Goal: Task Accomplishment & Management: Complete application form

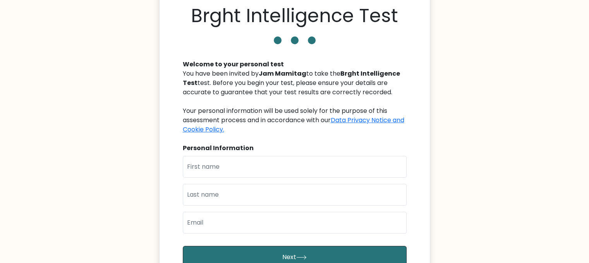
scroll to position [78, 0]
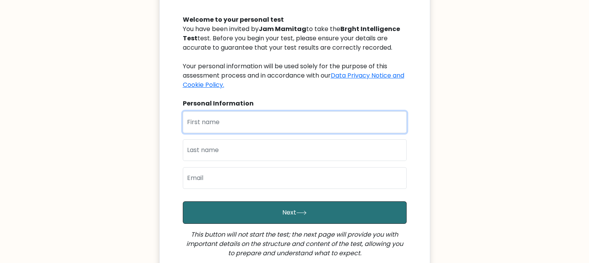
click at [260, 117] on input "text" at bounding box center [295, 122] width 224 height 22
type input "Joy Christine"
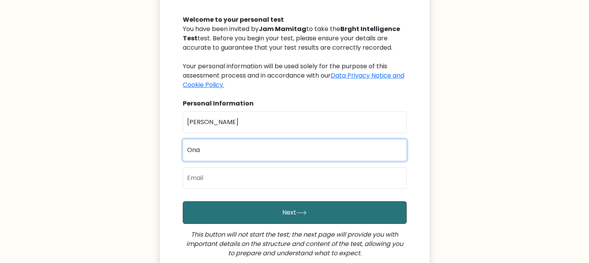
type input "Ona"
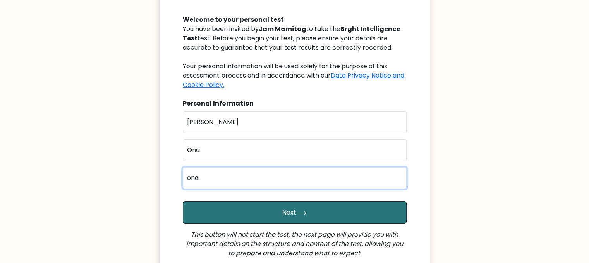
type input "ona.joychristine@gmail.com"
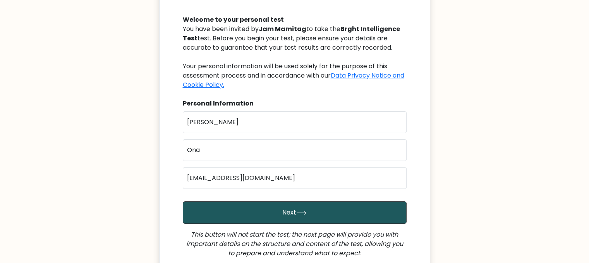
click at [278, 209] on button "Next" at bounding box center [295, 212] width 224 height 22
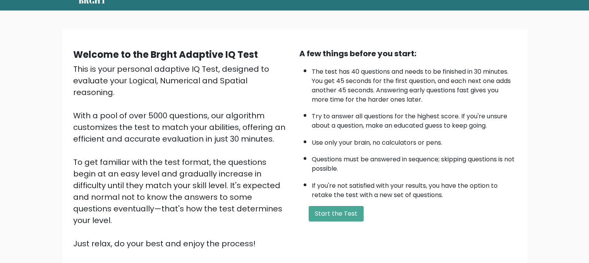
scroll to position [78, 0]
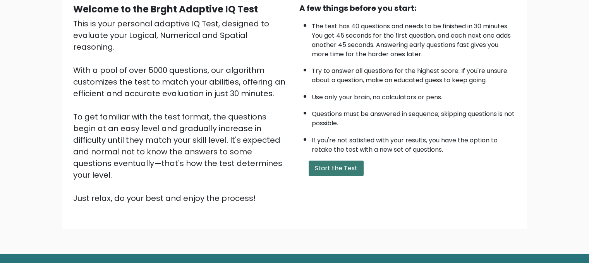
click at [344, 164] on button "Start the Test" at bounding box center [336, 168] width 55 height 16
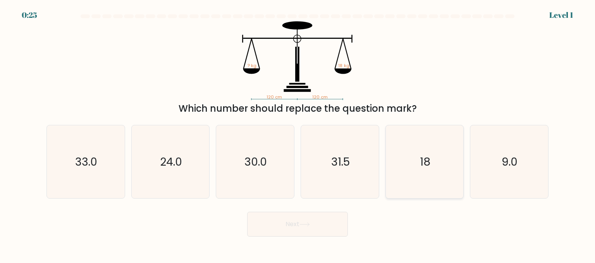
click at [409, 162] on icon "18" at bounding box center [424, 161] width 73 height 73
click at [298, 133] on input "e. 18" at bounding box center [298, 132] width 0 height 2
radio input "true"
click at [324, 216] on button "Next" at bounding box center [297, 224] width 101 height 25
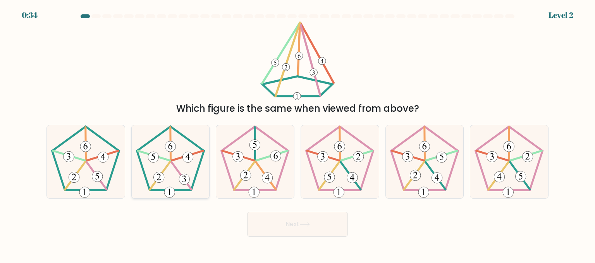
click at [167, 174] on icon at bounding box center [170, 161] width 73 height 73
click at [298, 133] on input "b." at bounding box center [298, 132] width 0 height 2
radio input "true"
click at [310, 223] on icon at bounding box center [305, 224] width 10 height 4
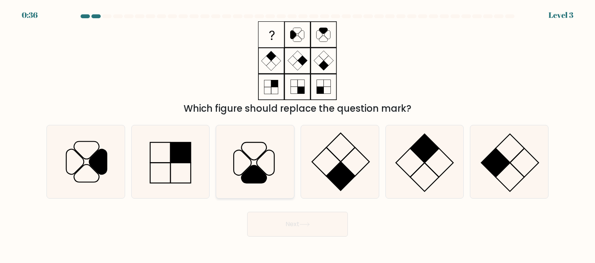
click at [241, 174] on icon at bounding box center [242, 162] width 17 height 25
click at [298, 133] on input "c." at bounding box center [298, 132] width 0 height 2
radio input "true"
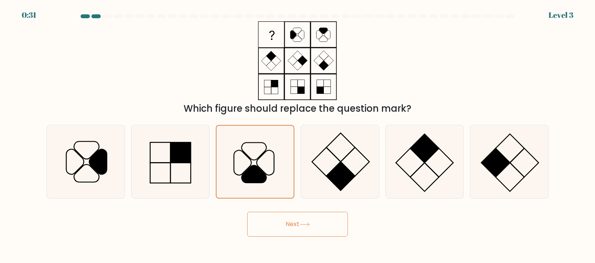
click at [307, 230] on button "Next" at bounding box center [297, 224] width 101 height 25
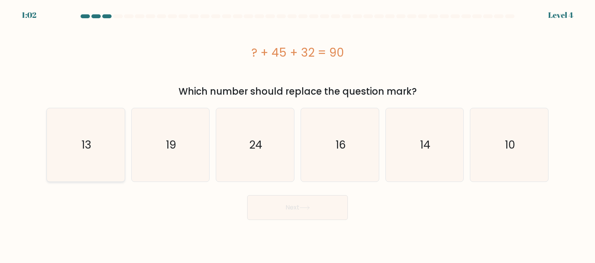
click at [68, 141] on icon "13" at bounding box center [85, 144] width 73 height 73
click at [298, 133] on input "a. 13" at bounding box center [298, 132] width 0 height 2
radio input "true"
click at [268, 208] on button "Next" at bounding box center [297, 207] width 101 height 25
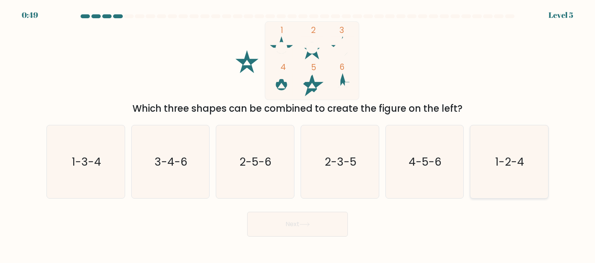
click at [495, 143] on icon "1-2-4" at bounding box center [509, 161] width 73 height 73
click at [298, 133] on input "f. 1-2-4" at bounding box center [298, 132] width 0 height 2
radio input "true"
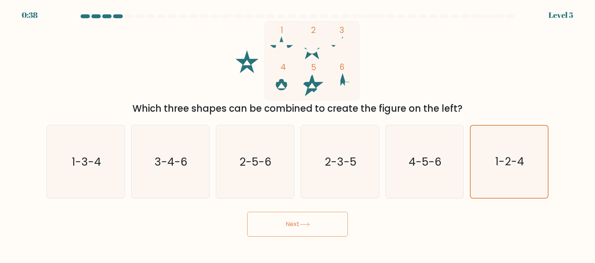
click at [326, 222] on button "Next" at bounding box center [297, 224] width 101 height 25
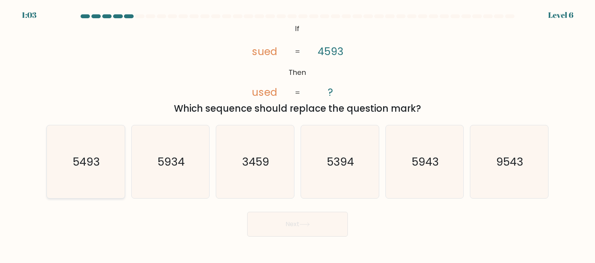
click at [109, 176] on icon "5493" at bounding box center [85, 161] width 73 height 73
click at [298, 133] on input "a. 5493" at bounding box center [298, 132] width 0 height 2
radio input "true"
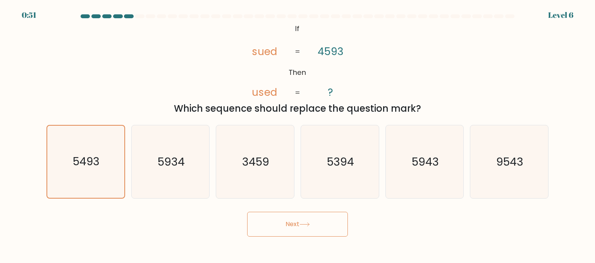
click at [325, 224] on button "Next" at bounding box center [297, 224] width 101 height 25
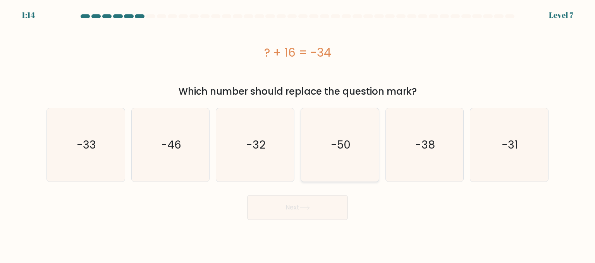
click at [348, 165] on icon "-50" at bounding box center [339, 144] width 73 height 73
click at [298, 133] on input "d. -50" at bounding box center [298, 132] width 0 height 2
radio input "true"
click at [326, 203] on button "Next" at bounding box center [297, 207] width 101 height 25
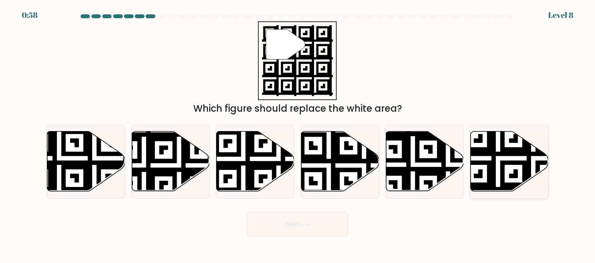
click at [521, 153] on icon at bounding box center [533, 193] width 141 height 141
click at [298, 133] on input "f." at bounding box center [298, 132] width 0 height 2
radio input "true"
click at [280, 222] on button "Next" at bounding box center [297, 224] width 101 height 25
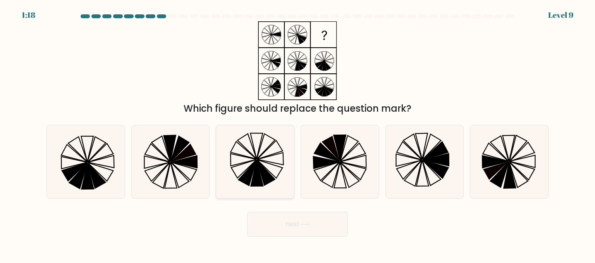
click at [277, 160] on icon at bounding box center [255, 161] width 73 height 73
click at [298, 133] on input "c." at bounding box center [298, 132] width 0 height 2
radio input "true"
click at [498, 173] on icon at bounding box center [509, 161] width 73 height 73
click at [298, 133] on input "f." at bounding box center [298, 132] width 0 height 2
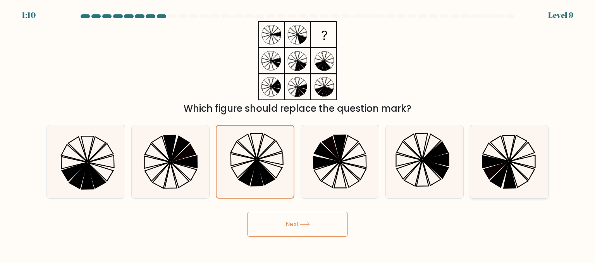
radio input "true"
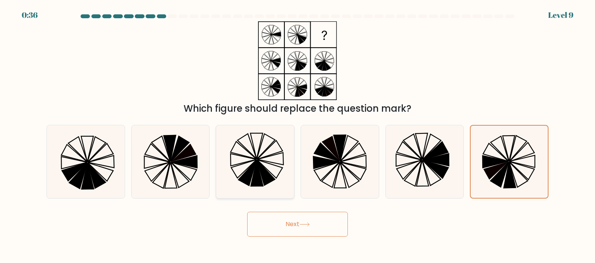
click at [266, 157] on icon at bounding box center [255, 161] width 73 height 73
click at [298, 133] on input "c." at bounding box center [298, 132] width 0 height 2
radio input "true"
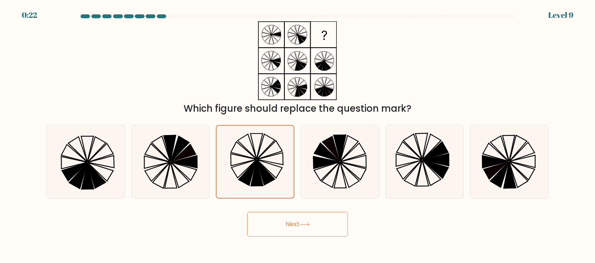
click at [340, 226] on button "Next" at bounding box center [297, 224] width 101 height 25
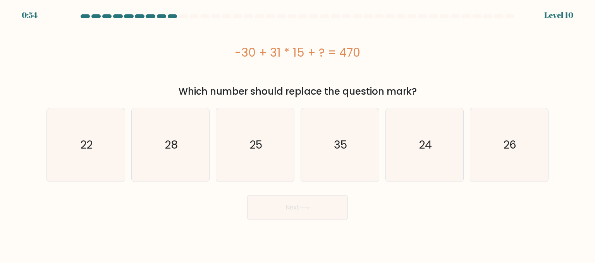
drag, startPoint x: 365, startPoint y: 52, endPoint x: 342, endPoint y: 47, distance: 23.8
click at [342, 47] on div "-30 + 31 * 15 + ? = 470" at bounding box center [298, 52] width 502 height 17
drag, startPoint x: 384, startPoint y: 78, endPoint x: 226, endPoint y: 53, distance: 159.7
click at [226, 53] on div "-30 + 31 * 15 + ? = 470 Which number should replace the question mark?" at bounding box center [298, 59] width 512 height 77
copy div "-30 + 31 * 15 + ? = 470 Which number should replace the question mark?"
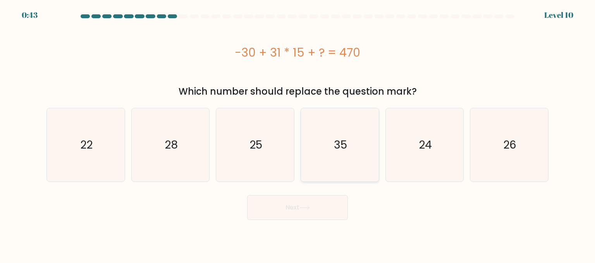
click at [345, 138] on text "35" at bounding box center [340, 145] width 13 height 16
click at [298, 133] on input "d. 35" at bounding box center [298, 132] width 0 height 2
radio input "true"
click at [314, 200] on button "Next" at bounding box center [297, 207] width 101 height 25
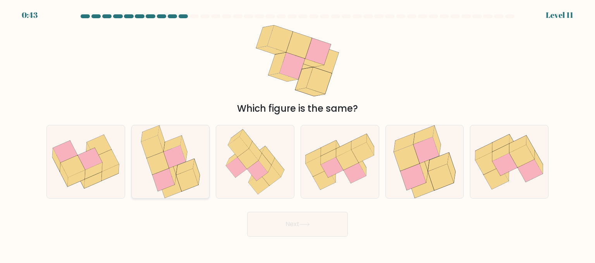
click at [172, 191] on icon at bounding box center [170, 186] width 22 height 23
click at [298, 133] on input "b." at bounding box center [298, 132] width 0 height 2
radio input "true"
click at [352, 174] on icon at bounding box center [355, 173] width 22 height 20
click at [298, 133] on input "d." at bounding box center [298, 132] width 0 height 2
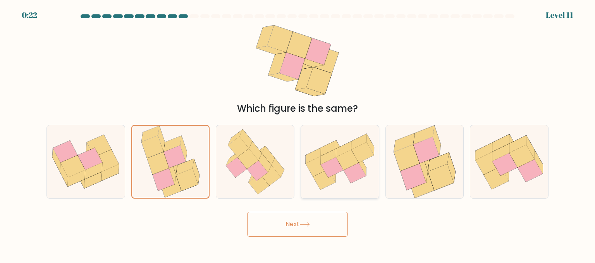
radio input "true"
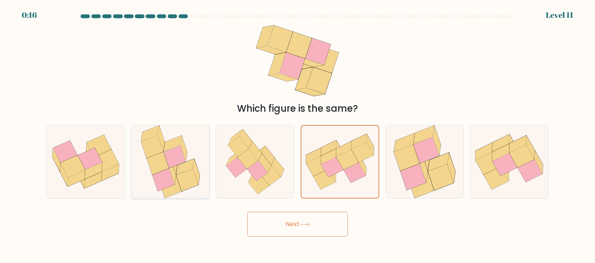
click at [192, 177] on icon at bounding box center [187, 180] width 22 height 23
click at [298, 133] on input "b." at bounding box center [298, 132] width 0 height 2
radio input "true"
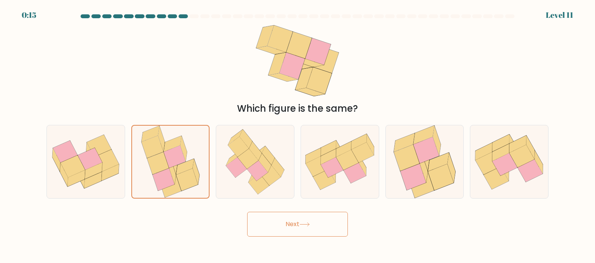
click at [316, 213] on button "Next" at bounding box center [297, 224] width 101 height 25
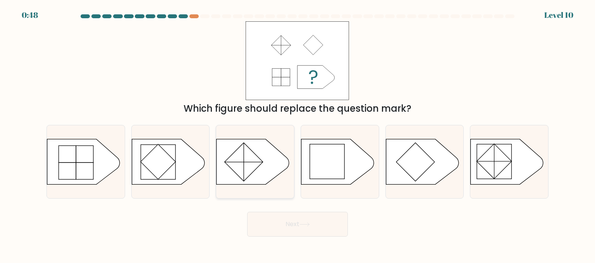
click at [291, 159] on icon at bounding box center [255, 162] width 78 height 46
click at [298, 133] on input "c." at bounding box center [298, 132] width 0 height 2
radio input "true"
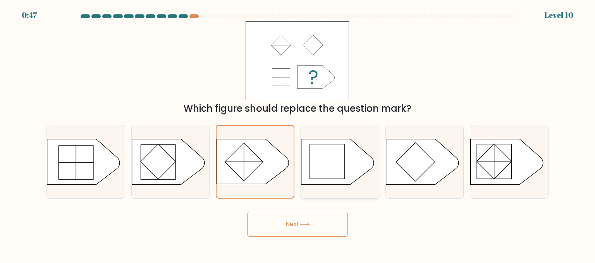
click at [332, 171] on rect at bounding box center [327, 161] width 35 height 35
click at [298, 133] on input "d." at bounding box center [298, 132] width 0 height 2
radio input "true"
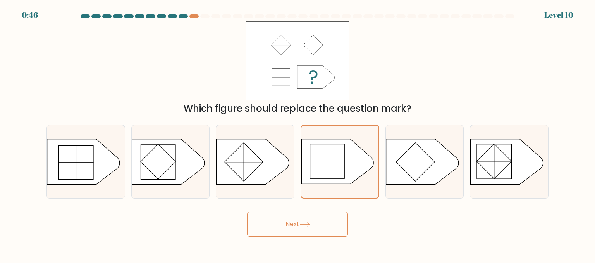
click at [317, 228] on button "Next" at bounding box center [297, 224] width 101 height 25
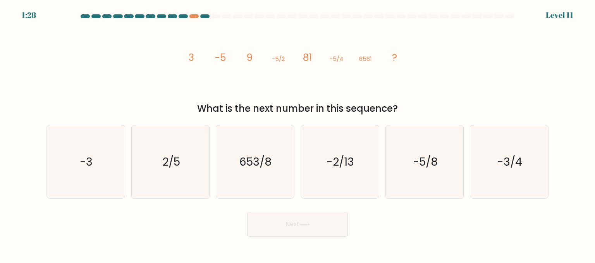
drag, startPoint x: 408, startPoint y: 112, endPoint x: 180, endPoint y: 47, distance: 237.0
click at [180, 47] on div "image/svg+xml 3 -5 9 -5/2 81 -5/4 6561 ? What is the next number in this sequen…" at bounding box center [298, 68] width 512 height 94
copy div "3 -5 9 -5/2 81 -5/4 6561 ? What is the next number in this sequence?"
click at [423, 171] on icon "-5/8" at bounding box center [424, 161] width 73 height 73
click at [298, 133] on input "e. -5/8" at bounding box center [298, 132] width 0 height 2
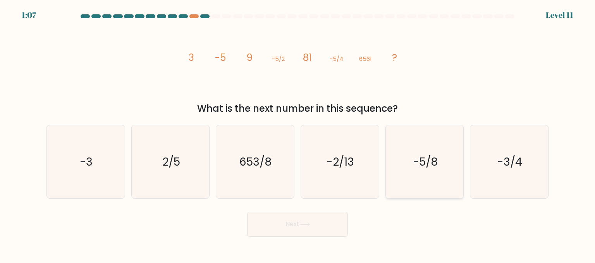
radio input "true"
click at [271, 222] on button "Next" at bounding box center [297, 224] width 101 height 25
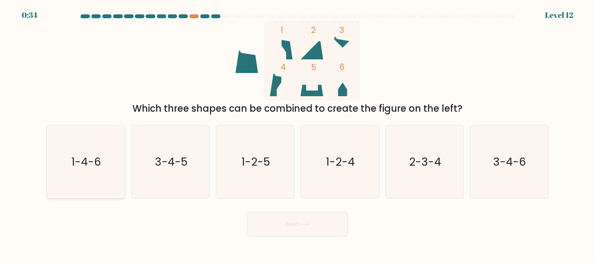
click at [73, 178] on icon "1-4-6" at bounding box center [85, 161] width 73 height 73
click at [298, 133] on input "a. 1-4-6" at bounding box center [298, 132] width 0 height 2
radio input "true"
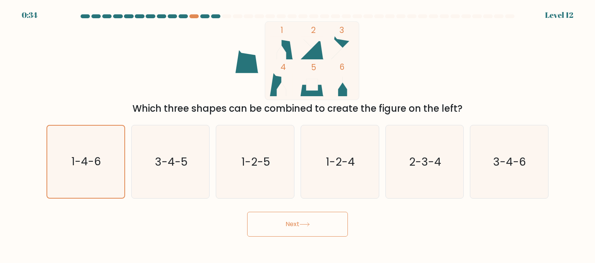
click at [331, 228] on button "Next" at bounding box center [297, 224] width 101 height 25
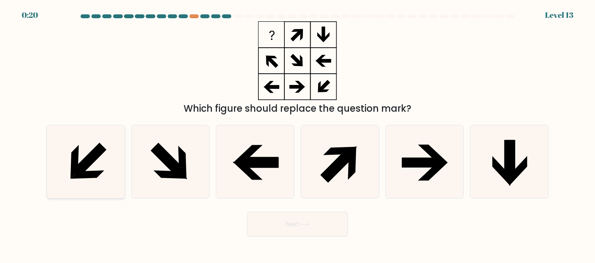
click at [117, 178] on icon at bounding box center [85, 161] width 73 height 73
click at [298, 133] on input "a." at bounding box center [298, 132] width 0 height 2
radio input "true"
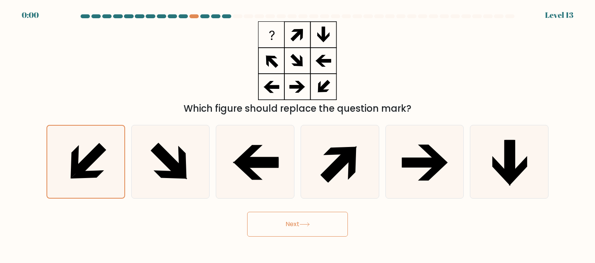
click at [274, 220] on button "Next" at bounding box center [297, 224] width 101 height 25
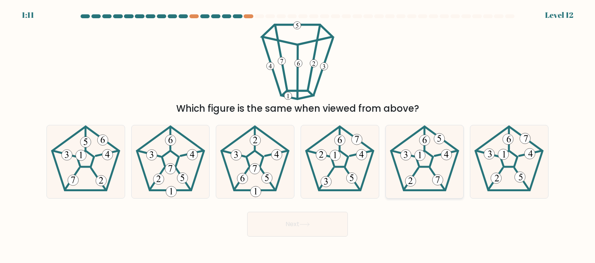
click at [437, 144] on icon at bounding box center [424, 161] width 73 height 73
click at [298, 133] on input "e." at bounding box center [298, 132] width 0 height 2
radio input "true"
click at [332, 224] on button "Next" at bounding box center [297, 224] width 101 height 25
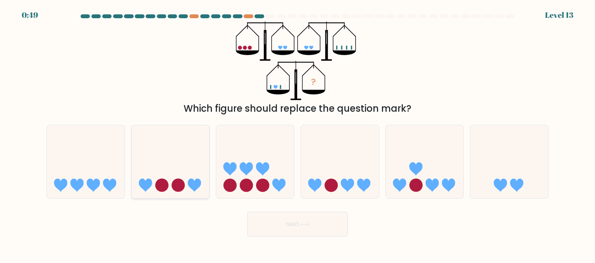
click at [197, 170] on icon at bounding box center [171, 161] width 78 height 64
click at [298, 133] on input "b." at bounding box center [298, 132] width 0 height 2
radio input "true"
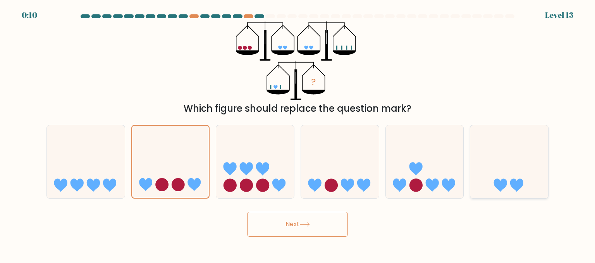
click at [509, 145] on icon at bounding box center [510, 161] width 78 height 64
click at [298, 133] on input "f." at bounding box center [298, 132] width 0 height 2
radio input "true"
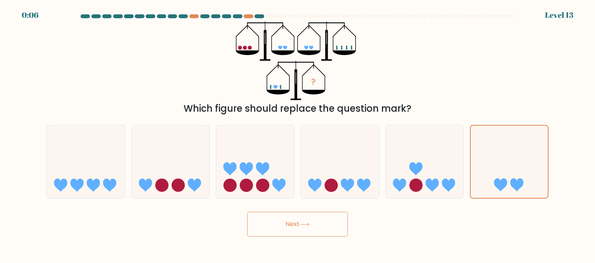
click at [291, 230] on button "Next" at bounding box center [297, 224] width 101 height 25
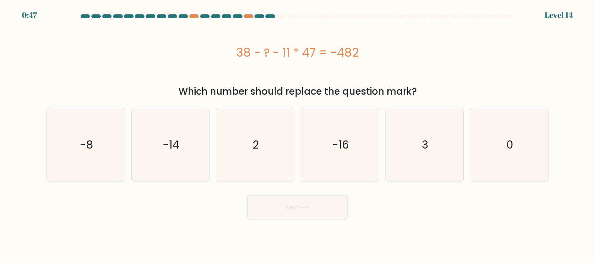
drag, startPoint x: 351, startPoint y: 76, endPoint x: 231, endPoint y: 64, distance: 120.7
click at [231, 64] on div "38 - ? - 11 * 47 = -482 Which number should replace the question mark?" at bounding box center [298, 59] width 512 height 77
copy div "38 - ? - 11 * 47 = -482 Which number should replace the question mark?"
click at [441, 159] on icon "3" at bounding box center [424, 144] width 73 height 73
click at [298, 133] on input "e. 3" at bounding box center [298, 132] width 0 height 2
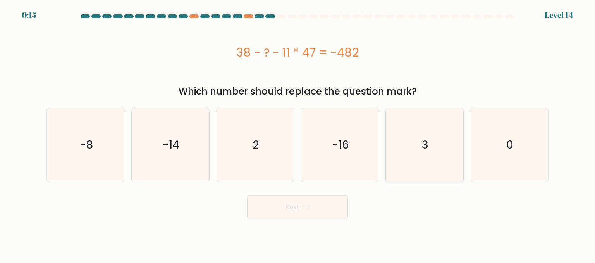
radio input "true"
click at [314, 194] on div "Next" at bounding box center [298, 205] width 512 height 29
click at [313, 202] on button "Next" at bounding box center [297, 207] width 101 height 25
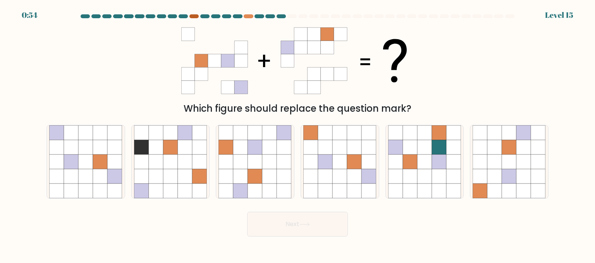
click at [193, 16] on div at bounding box center [194, 16] width 9 height 4
click at [441, 148] on icon at bounding box center [439, 147] width 15 height 15
click at [298, 133] on input "e." at bounding box center [298, 132] width 0 height 2
radio input "true"
click at [290, 222] on button "Next" at bounding box center [297, 224] width 101 height 25
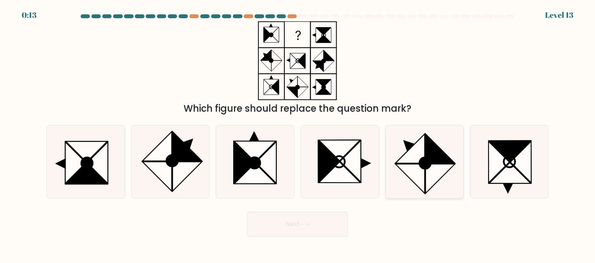
click at [448, 167] on icon at bounding box center [440, 178] width 29 height 29
click at [298, 133] on input "e." at bounding box center [298, 132] width 0 height 2
radio input "true"
click at [328, 171] on icon at bounding box center [329, 160] width 21 height 41
click at [298, 133] on input "d." at bounding box center [298, 132] width 0 height 2
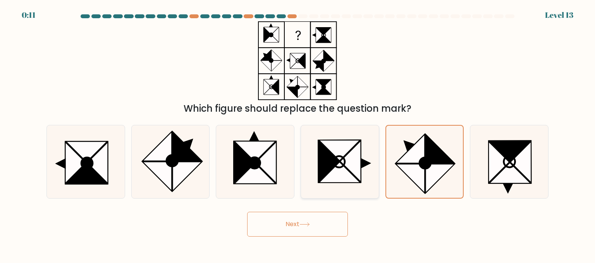
radio input "true"
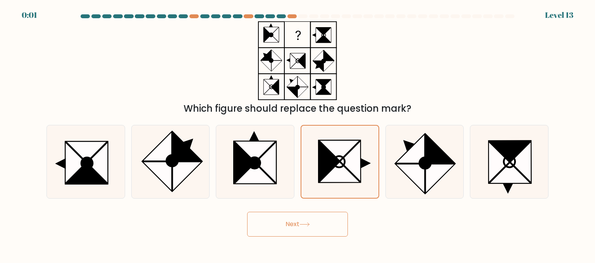
click at [312, 229] on button "Next" at bounding box center [297, 224] width 101 height 25
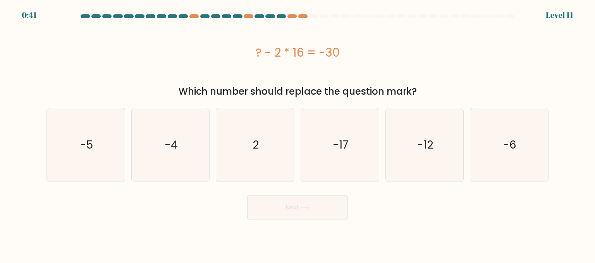
drag, startPoint x: 424, startPoint y: 91, endPoint x: 239, endPoint y: 44, distance: 190.5
click at [239, 44] on div "? - 2 * 16 = -30 Which number should replace the question mark?" at bounding box center [298, 59] width 512 height 77
copy div "? - 2 * 16 = -30 Which number should replace the question mark?"
click at [248, 164] on icon "2" at bounding box center [255, 144] width 73 height 73
click at [298, 133] on input "c. 2" at bounding box center [298, 132] width 0 height 2
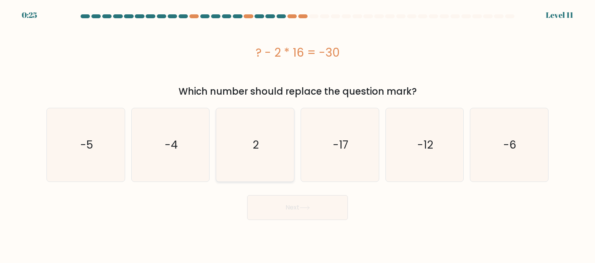
radio input "true"
click at [327, 205] on button "Next" at bounding box center [297, 207] width 101 height 25
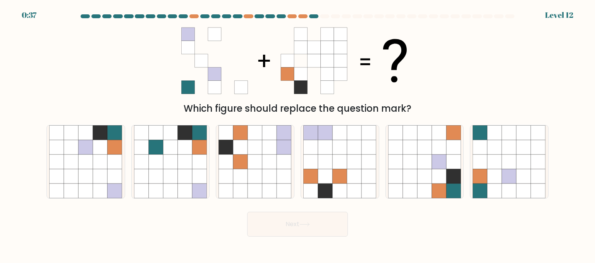
drag, startPoint x: 422, startPoint y: 114, endPoint x: 256, endPoint y: 86, distance: 167.7
click at [256, 86] on div "Which figure should replace the question mark?" at bounding box center [298, 68] width 512 height 94
click at [495, 261] on body "0:37 Level 12" at bounding box center [297, 131] width 595 height 263
click at [110, 168] on icon at bounding box center [115, 161] width 15 height 15
click at [298, 133] on input "a." at bounding box center [298, 132] width 0 height 2
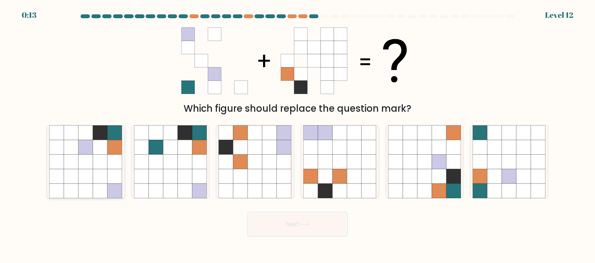
radio input "true"
click at [298, 224] on button "Next" at bounding box center [297, 224] width 101 height 25
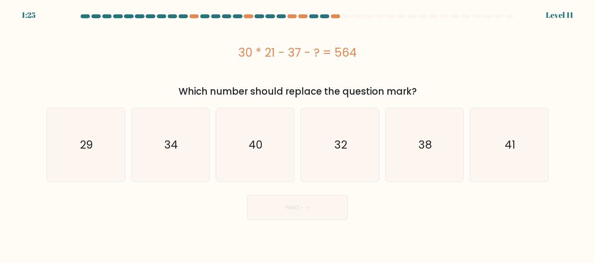
drag, startPoint x: 424, startPoint y: 92, endPoint x: 234, endPoint y: 62, distance: 191.8
click at [234, 62] on div "30 * 21 - 37 - ? = 564 Which number should replace the question mark?" at bounding box center [298, 59] width 512 height 77
copy div "30 * 21 - 37 - ? = 564 Which number should replace the question mark?"
click at [104, 143] on icon "29" at bounding box center [85, 144] width 73 height 73
click at [298, 133] on input "a. 29" at bounding box center [298, 132] width 0 height 2
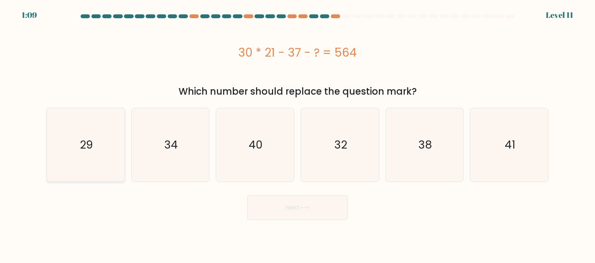
radio input "true"
click at [321, 212] on button "Next" at bounding box center [297, 207] width 101 height 25
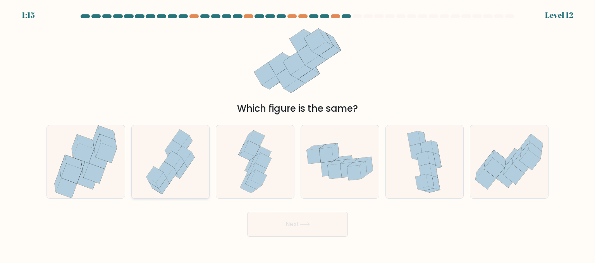
click at [195, 176] on icon at bounding box center [170, 161] width 59 height 73
click at [298, 133] on input "b." at bounding box center [298, 132] width 0 height 2
radio input "true"
click at [297, 230] on button "Next" at bounding box center [297, 224] width 101 height 25
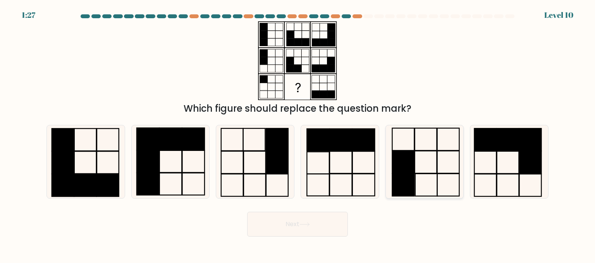
click at [412, 146] on icon at bounding box center [424, 161] width 73 height 73
click at [298, 133] on input "e." at bounding box center [298, 132] width 0 height 2
radio input "true"
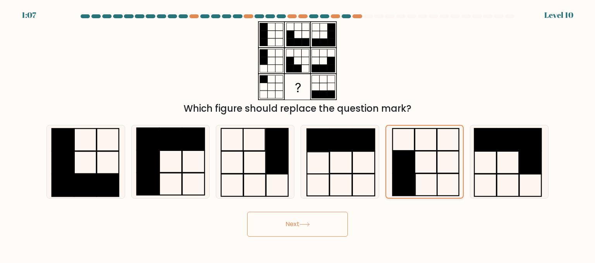
click at [415, 148] on icon at bounding box center [425, 162] width 72 height 72
click at [298, 133] on input "e." at bounding box center [298, 132] width 0 height 2
click at [309, 222] on icon at bounding box center [305, 224] width 10 height 4
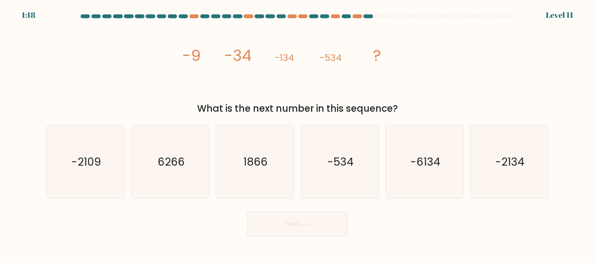
drag, startPoint x: 407, startPoint y: 111, endPoint x: 186, endPoint y: 70, distance: 223.9
click at [186, 70] on div "image/svg+xml -9 -34 -134 -534 ? What is the next number in this sequence?" at bounding box center [298, 68] width 512 height 94
copy div "-9 -34 -134 -534 ? What is the next number in this sequence?"
click at [494, 150] on icon "-2134" at bounding box center [509, 161] width 73 height 73
click at [298, 133] on input "f. -2134" at bounding box center [298, 132] width 0 height 2
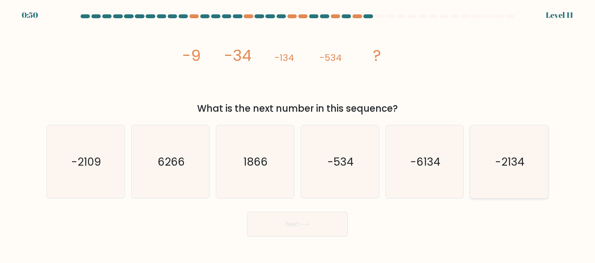
radio input "true"
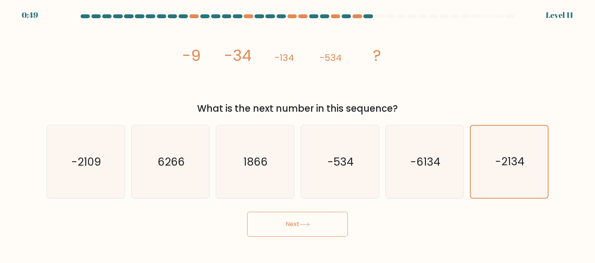
click at [333, 221] on button "Next" at bounding box center [297, 224] width 101 height 25
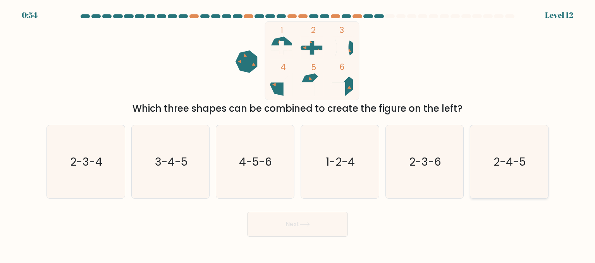
click at [503, 171] on icon "2-4-5" at bounding box center [509, 161] width 73 height 73
click at [298, 133] on input "f. 2-4-5" at bounding box center [298, 132] width 0 height 2
radio input "true"
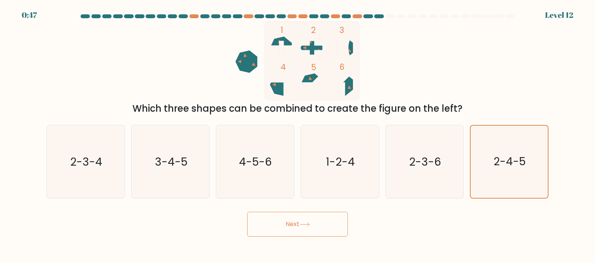
click at [319, 231] on button "Next" at bounding box center [297, 224] width 101 height 25
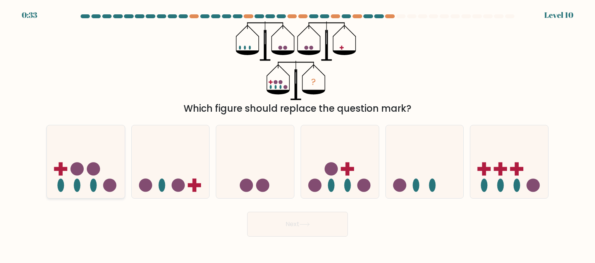
click at [69, 167] on icon at bounding box center [86, 161] width 78 height 64
click at [298, 133] on input "a." at bounding box center [298, 132] width 0 height 2
radio input "true"
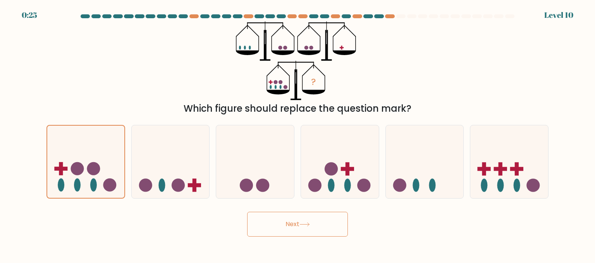
click at [305, 228] on button "Next" at bounding box center [297, 224] width 101 height 25
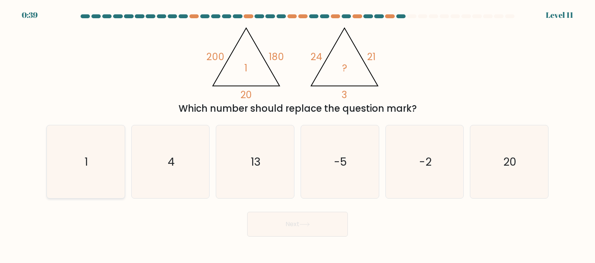
click at [107, 160] on icon "1" at bounding box center [85, 161] width 73 height 73
click at [298, 133] on input "a. 1" at bounding box center [298, 132] width 0 height 2
radio input "true"
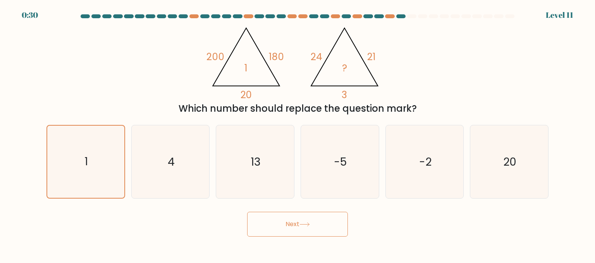
click at [322, 227] on button "Next" at bounding box center [297, 224] width 101 height 25
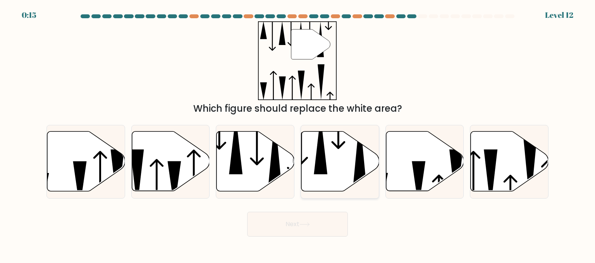
click at [324, 163] on icon at bounding box center [321, 144] width 14 height 59
click at [298, 133] on input "d." at bounding box center [298, 132] width 0 height 2
radio input "true"
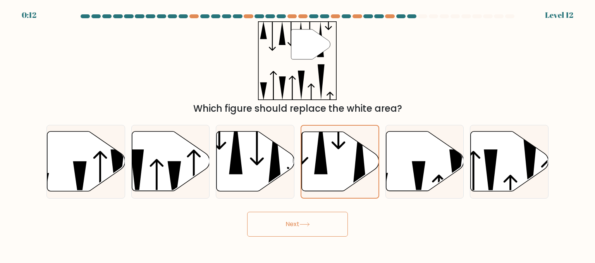
click at [321, 222] on button "Next" at bounding box center [297, 224] width 101 height 25
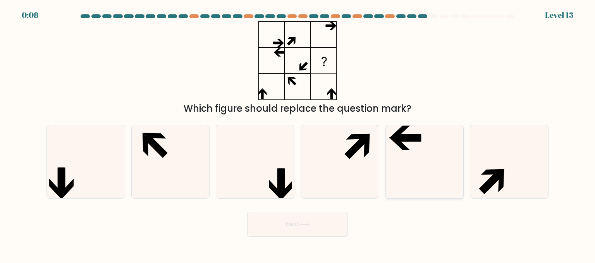
click at [414, 148] on icon at bounding box center [424, 161] width 73 height 73
click at [298, 133] on input "e." at bounding box center [298, 132] width 0 height 2
radio input "true"
click at [328, 230] on button "Next" at bounding box center [297, 224] width 101 height 25
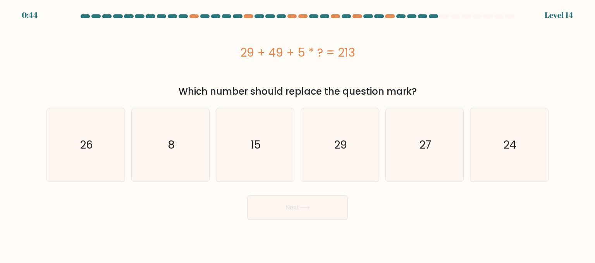
drag, startPoint x: 417, startPoint y: 93, endPoint x: 229, endPoint y: 58, distance: 191.6
click at [229, 58] on div "29 + 49 + 5 * ? = 213 Which number should replace the question mark?" at bounding box center [298, 59] width 512 height 77
copy div "29 + 49 + 5 * ? = 213 Which number should replace the question mark?"
click at [429, 147] on text "27" at bounding box center [425, 145] width 12 height 16
click at [298, 133] on input "e. 27" at bounding box center [298, 132] width 0 height 2
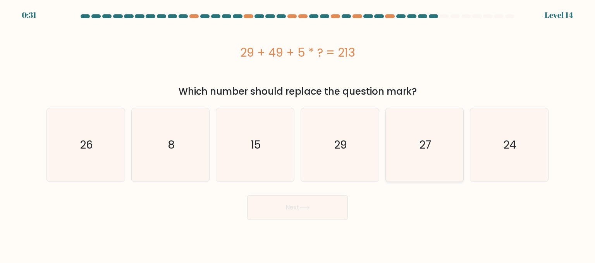
radio input "true"
click at [314, 209] on button "Next" at bounding box center [297, 207] width 101 height 25
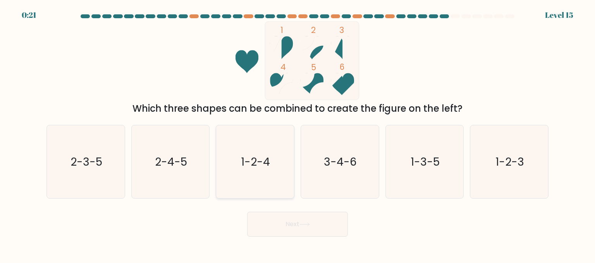
click at [260, 169] on icon "1-2-4" at bounding box center [255, 161] width 73 height 73
click at [298, 133] on input "c. 1-2-4" at bounding box center [298, 132] width 0 height 2
radio input "true"
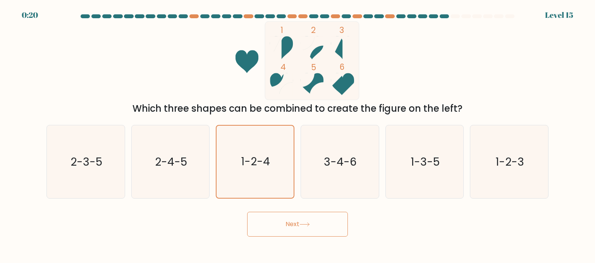
click at [298, 222] on button "Next" at bounding box center [297, 224] width 101 height 25
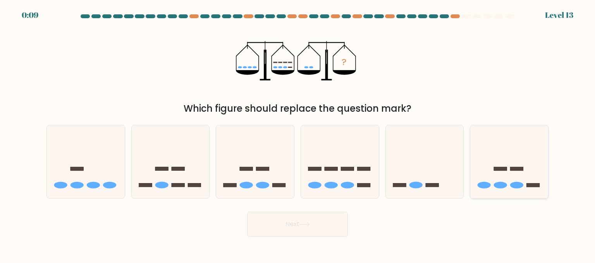
click at [529, 159] on icon at bounding box center [510, 161] width 78 height 64
click at [298, 133] on input "f." at bounding box center [298, 132] width 0 height 2
radio input "true"
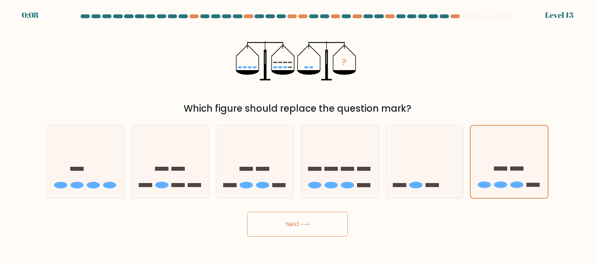
click at [325, 221] on button "Next" at bounding box center [297, 224] width 101 height 25
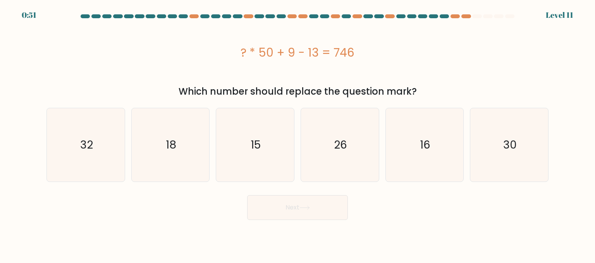
drag, startPoint x: 418, startPoint y: 95, endPoint x: 229, endPoint y: 60, distance: 191.5
click at [229, 60] on div "? * 50 + 9 - 13 = 746 Which number should replace the question mark?" at bounding box center [298, 59] width 512 height 77
copy div "? * 50 + 9 - 13 = 746 Which number should replace the question mark?"
click at [258, 137] on text "15" at bounding box center [256, 145] width 10 height 16
click at [298, 133] on input "c. 15" at bounding box center [298, 132] width 0 height 2
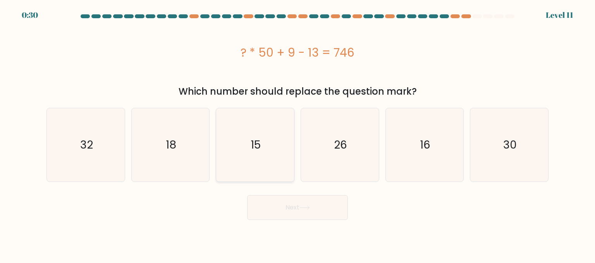
radio input "true"
click at [304, 210] on icon at bounding box center [305, 207] width 10 height 4
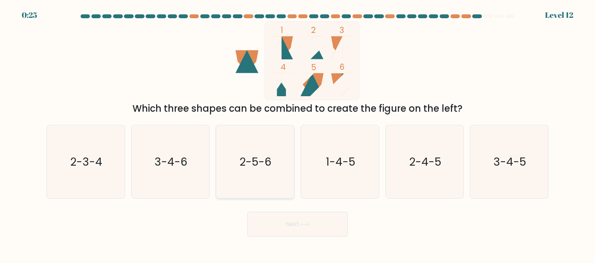
click at [282, 167] on icon "2-5-6" at bounding box center [255, 161] width 73 height 73
click at [298, 133] on input "c. 2-5-6" at bounding box center [298, 132] width 0 height 2
radio input "true"
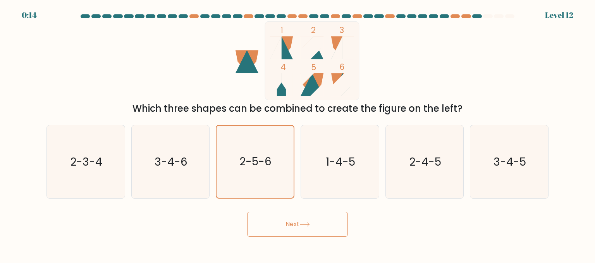
click at [327, 222] on button "Next" at bounding box center [297, 224] width 101 height 25
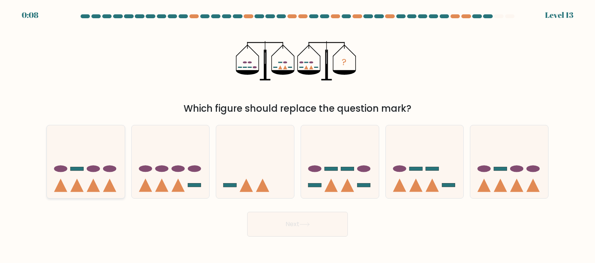
click at [94, 182] on icon at bounding box center [93, 184] width 13 height 13
click at [298, 133] on input "a." at bounding box center [298, 132] width 0 height 2
radio input "true"
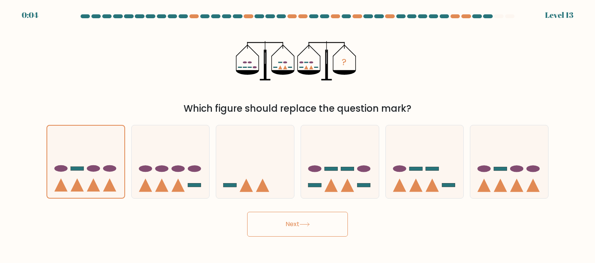
click at [321, 226] on button "Next" at bounding box center [297, 224] width 101 height 25
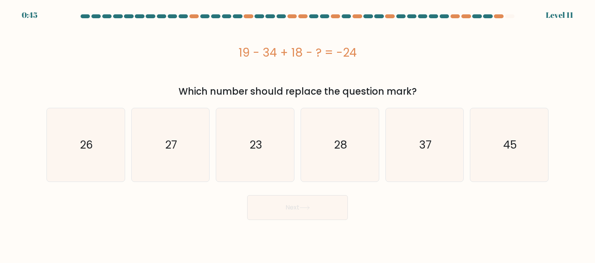
drag, startPoint x: 309, startPoint y: 74, endPoint x: 221, endPoint y: 51, distance: 91.3
click at [221, 51] on div "19 - 34 + 18 - ? = -24 Which number should replace the question mark?" at bounding box center [298, 59] width 512 height 77
copy div "19 - 34 + 18 - ? = -24 Which number should replace the question mark?"
click at [157, 150] on icon "27" at bounding box center [170, 144] width 73 height 73
click at [298, 133] on input "b. 27" at bounding box center [298, 132] width 0 height 2
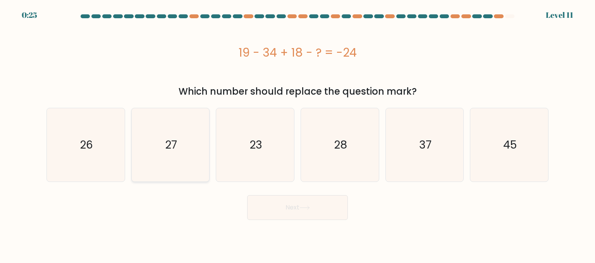
radio input "true"
click at [296, 210] on button "Next" at bounding box center [297, 207] width 101 height 25
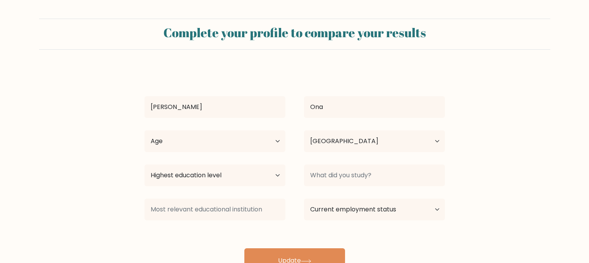
select select "PH"
click at [266, 176] on select "Highest education level No schooling Primary Lower Secondary Upper Secondary Oc…" at bounding box center [215, 175] width 141 height 22
select select "bachelors_degree"
click at [145, 164] on select "Highest education level No schooling Primary Lower Secondary Upper Secondary Oc…" at bounding box center [215, 175] width 141 height 22
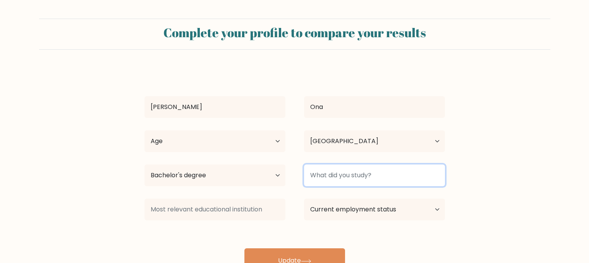
click at [366, 184] on input at bounding box center [374, 175] width 141 height 22
type input "Accountancy"
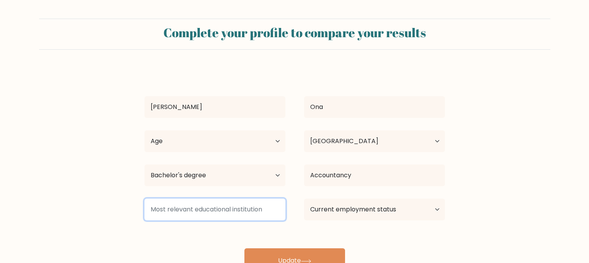
click at [278, 207] on input at bounding box center [215, 209] width 141 height 22
type input "City College of Calamba"
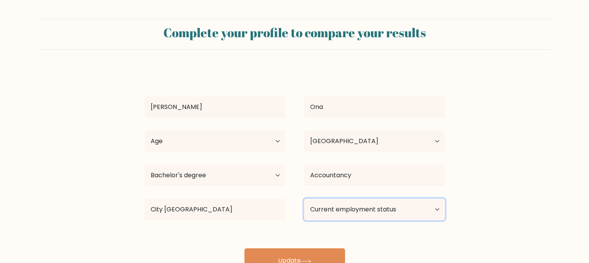
click at [347, 205] on select "Current employment status Employed Student Retired Other / prefer not to answer" at bounding box center [374, 209] width 141 height 22
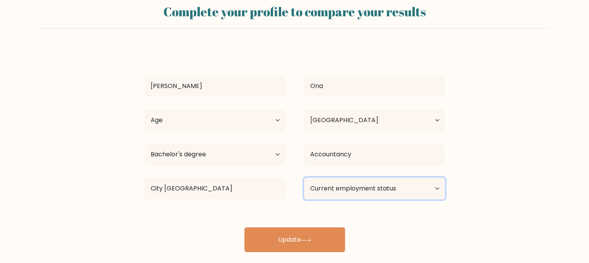
scroll to position [31, 0]
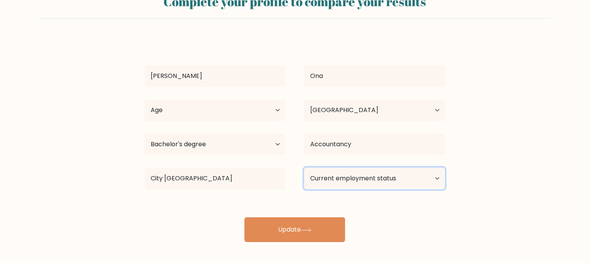
click at [352, 175] on select "Current employment status Employed Student Retired Other / prefer not to answer" at bounding box center [374, 178] width 141 height 22
select select "other"
click at [304, 167] on select "Current employment status Employed Student Retired Other / prefer not to answer" at bounding box center [374, 178] width 141 height 22
click at [379, 214] on div "Joy Christine Ona Age Under 18 years old 18-24 years old 25-34 years old 35-44 …" at bounding box center [295, 139] width 310 height 205
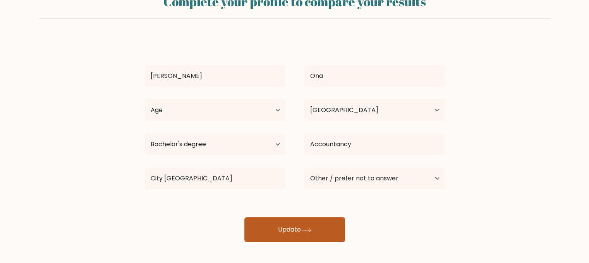
click at [335, 229] on button "Update" at bounding box center [295, 229] width 101 height 25
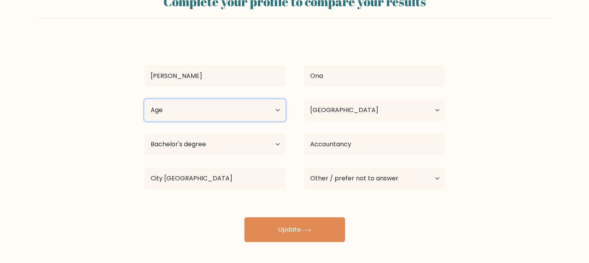
click at [245, 108] on select "Age Under 18 years old 18-24 years old 25-34 years old 35-44 years old 45-54 ye…" at bounding box center [215, 110] width 141 height 22
select select "25_34"
click at [145, 99] on select "Age Under 18 years old 18-24 years old 25-34 years old 35-44 years old 45-54 ye…" at bounding box center [215, 110] width 141 height 22
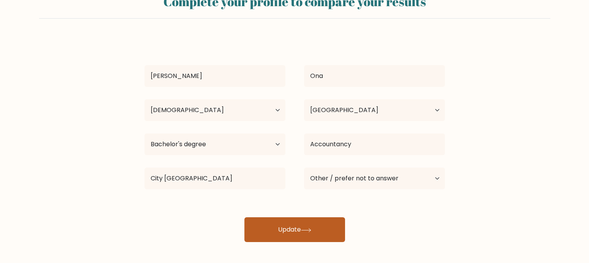
click at [292, 228] on button "Update" at bounding box center [295, 229] width 101 height 25
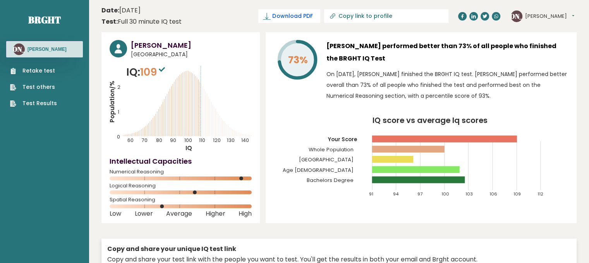
click at [308, 21] on link "Download PDF" at bounding box center [290, 16] width 62 height 14
click at [384, 19] on link "Copy link to profile" at bounding box center [386, 16] width 124 height 14
type input "[URL][DOMAIN_NAME][PERSON_NAME]"
